Goal: Transaction & Acquisition: Purchase product/service

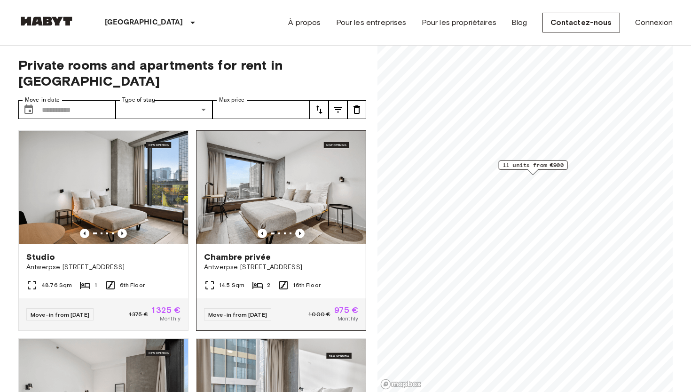
click at [262, 176] on img at bounding box center [280, 187] width 169 height 113
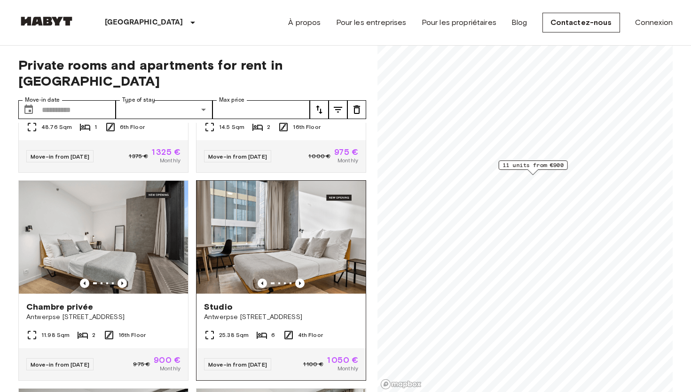
scroll to position [159, 0]
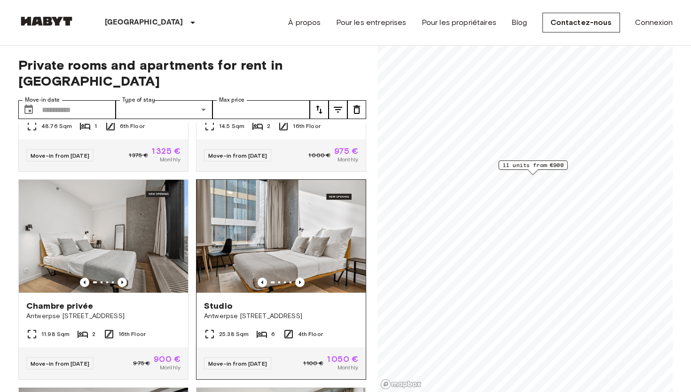
click at [260, 214] on img at bounding box center [280, 236] width 169 height 113
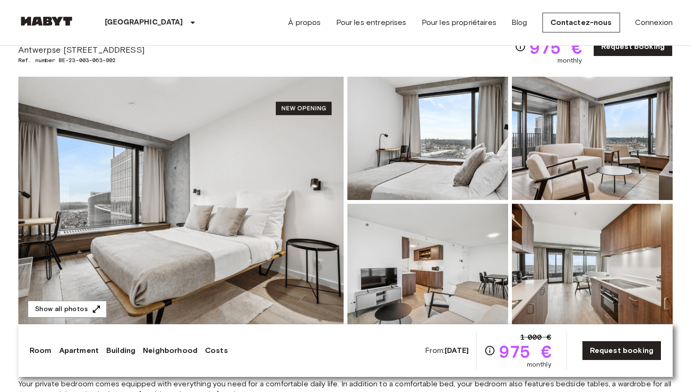
scroll to position [12, 0]
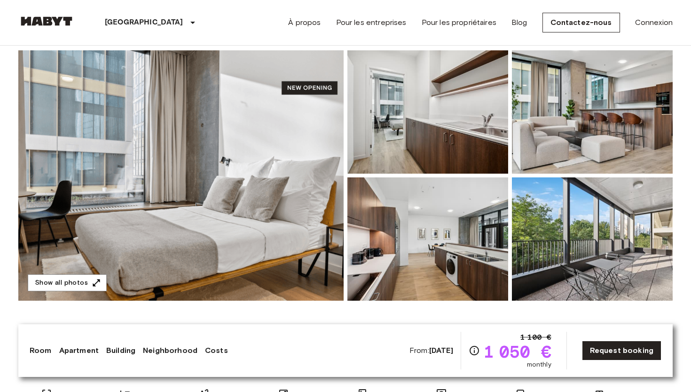
scroll to position [72, 0]
